Goal: Register for event/course

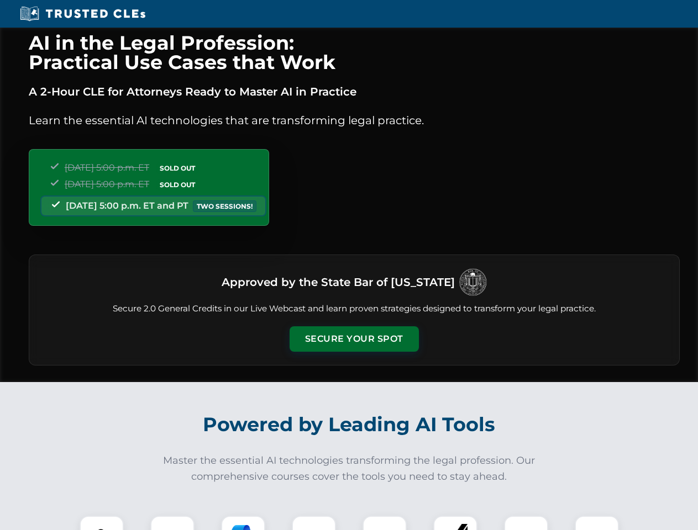
click at [354, 339] on button "Secure Your Spot" at bounding box center [353, 338] width 129 height 25
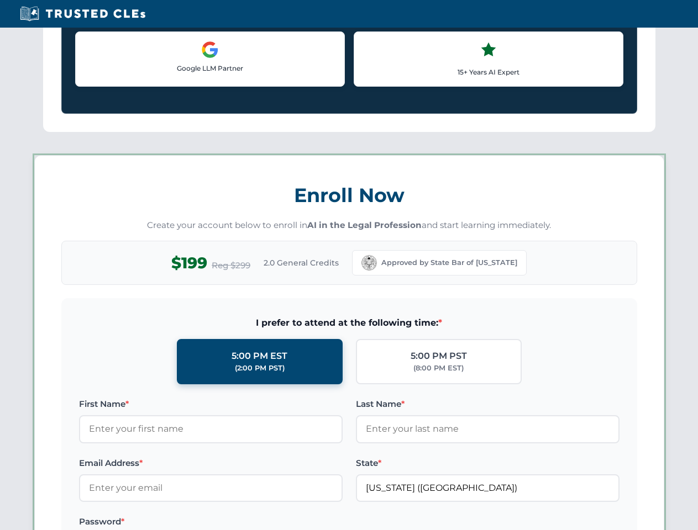
click at [172, 523] on label "Password *" at bounding box center [211, 521] width 264 height 13
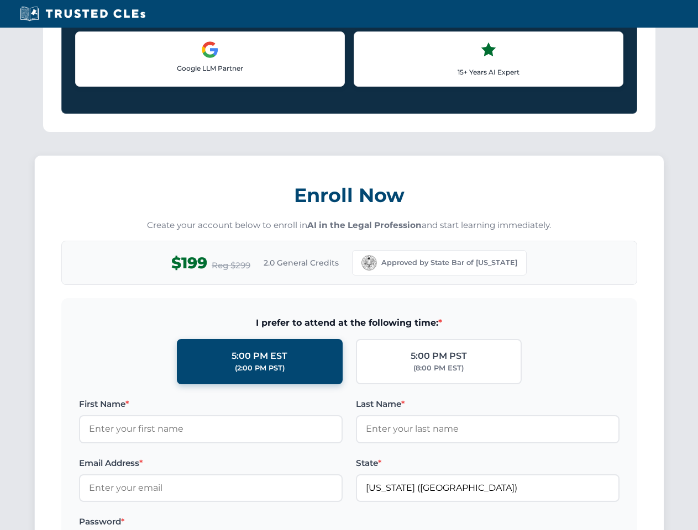
scroll to position [1084, 0]
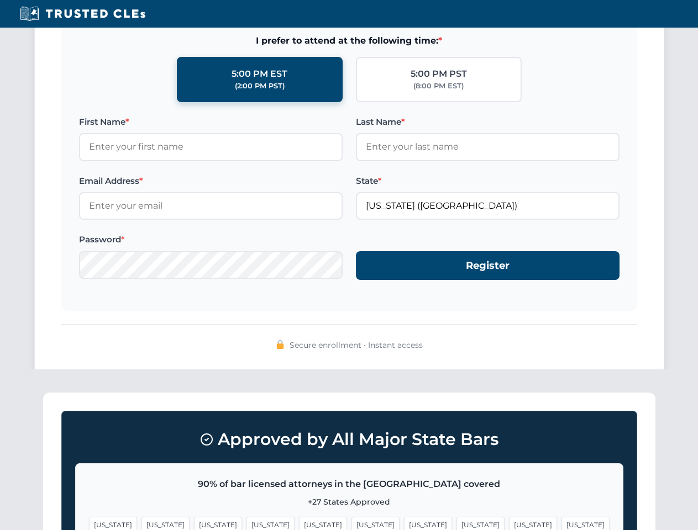
click at [404, 523] on span "[US_STATE]" at bounding box center [428, 525] width 48 height 16
click at [509, 523] on span "[US_STATE]" at bounding box center [533, 525] width 48 height 16
